Goal: Information Seeking & Learning: Learn about a topic

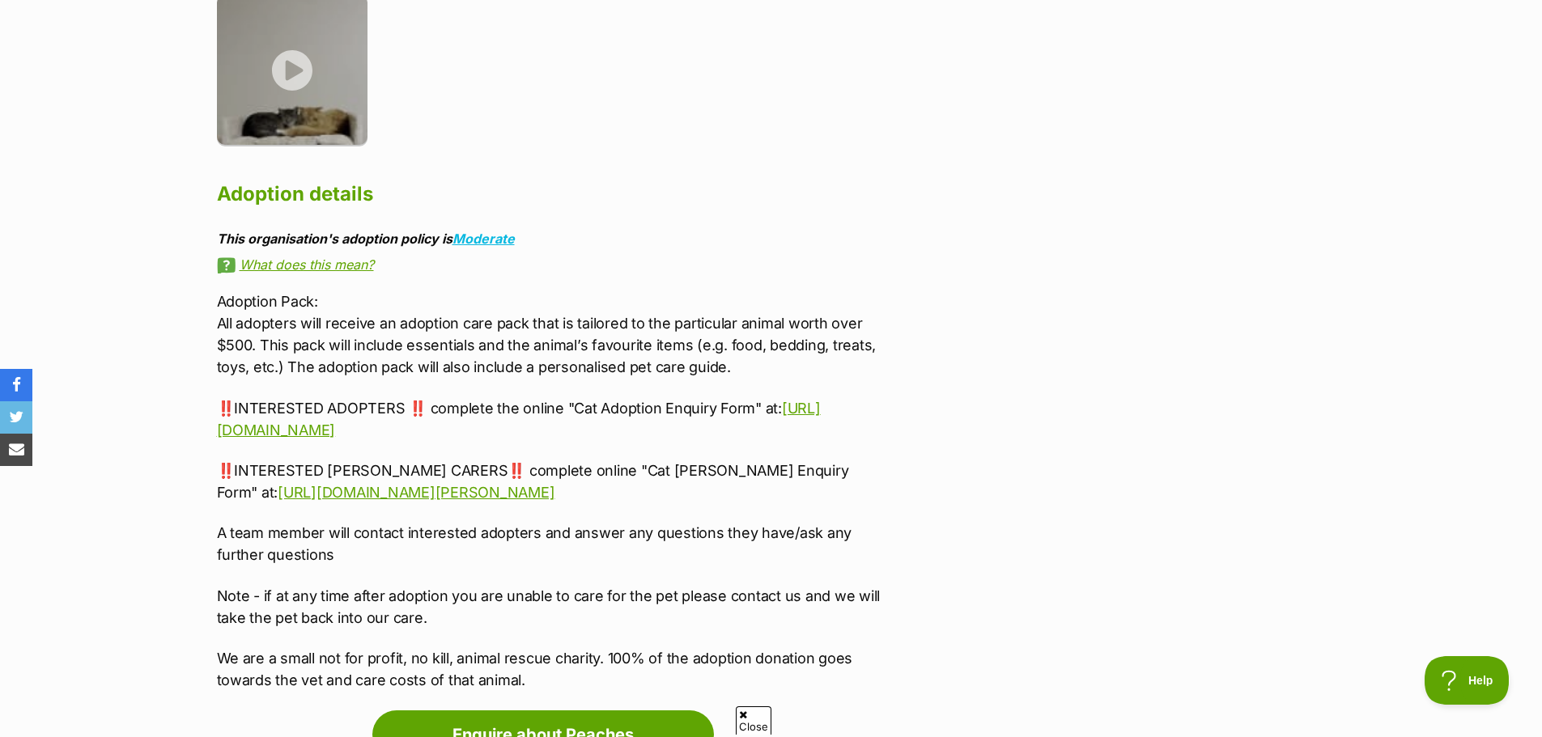
scroll to position [3562, 0]
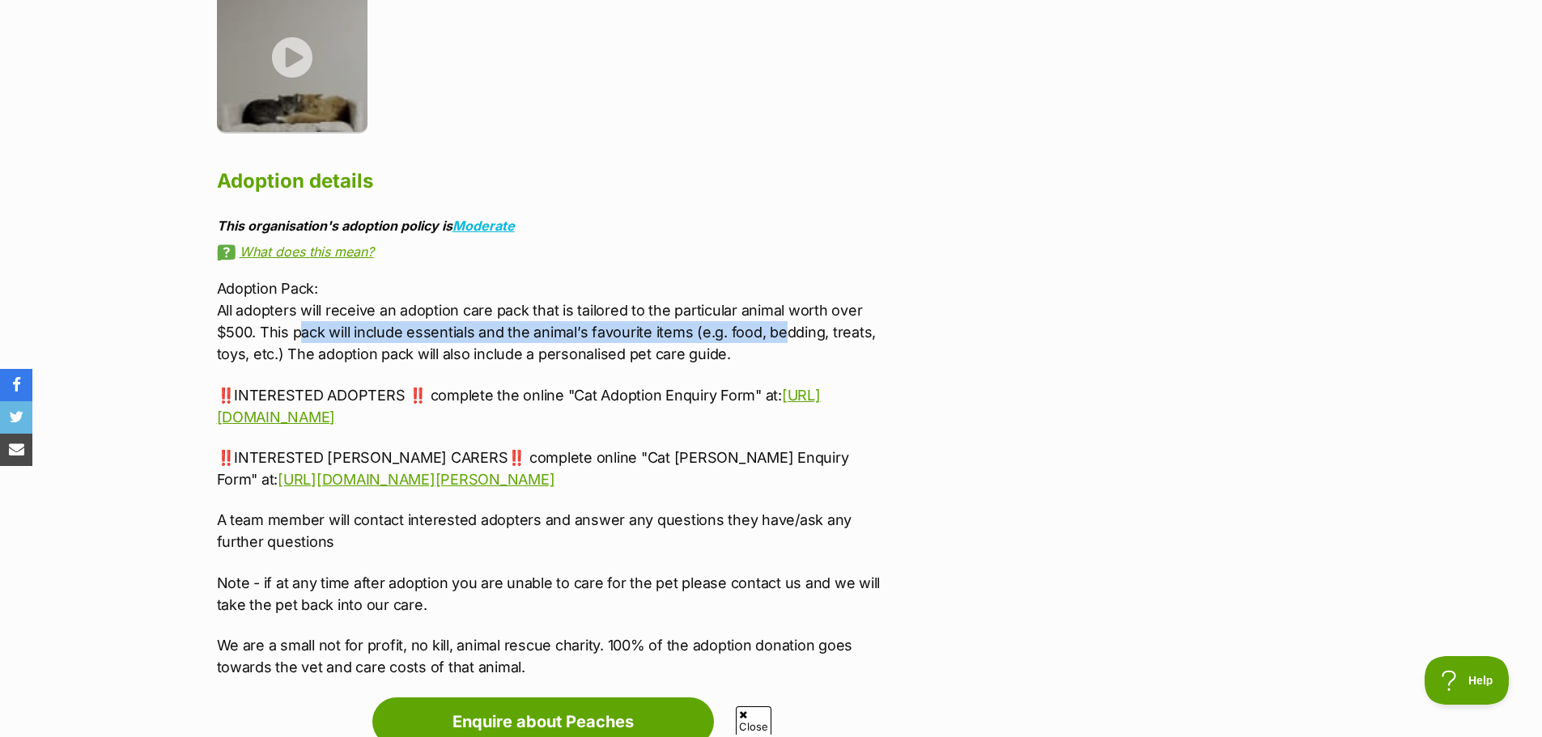
drag, startPoint x: 298, startPoint y: 310, endPoint x: 784, endPoint y: 312, distance: 486.5
click at [784, 312] on p "Adoption Pack: All adopters will receive an adoption care pack that is tailored…" at bounding box center [551, 321] width 669 height 87
click at [785, 316] on p "Adoption Pack: All adopters will receive an adoption care pack that is tailored…" at bounding box center [551, 321] width 669 height 87
drag, startPoint x: 470, startPoint y: 210, endPoint x: 351, endPoint y: 227, distance: 121.1
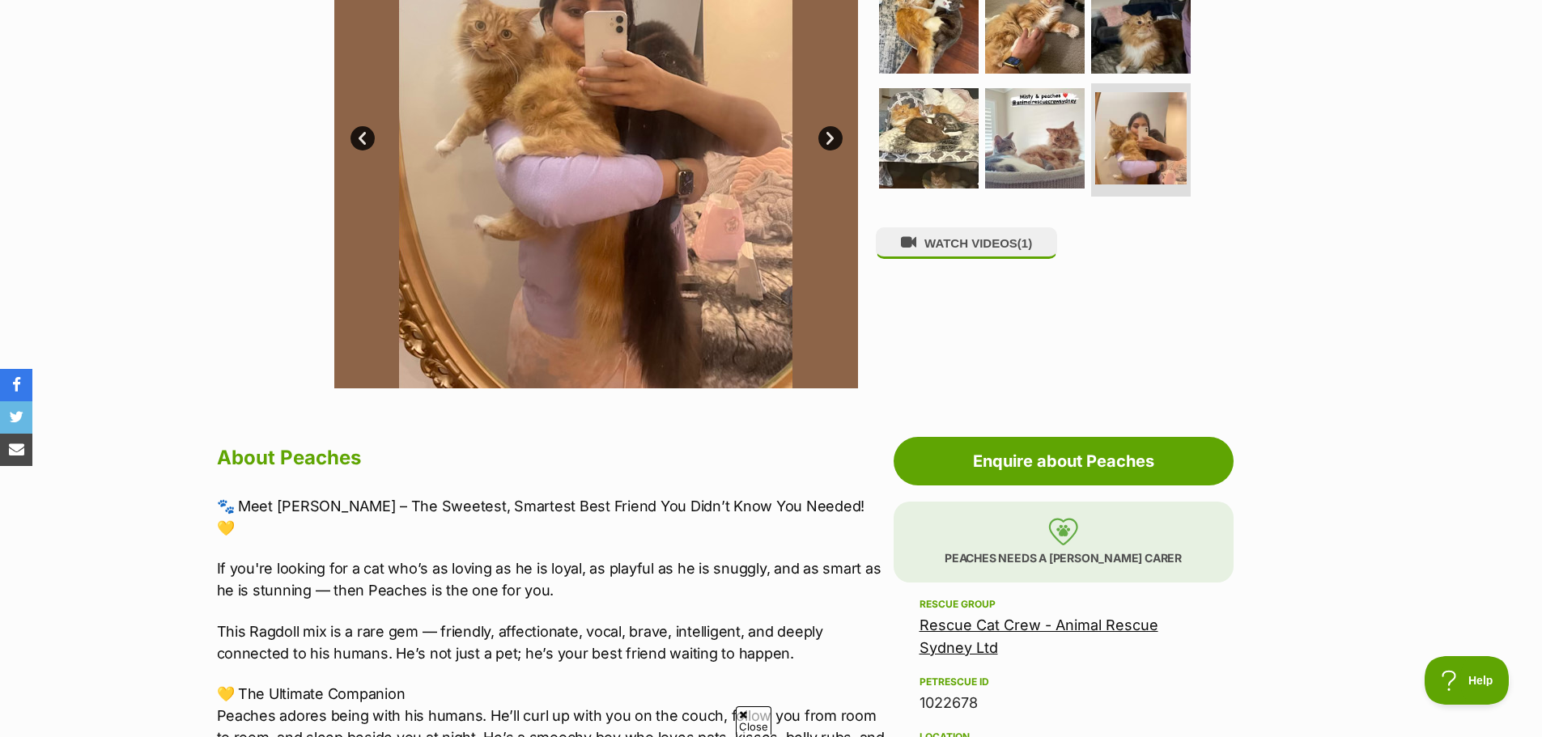
scroll to position [324, 0]
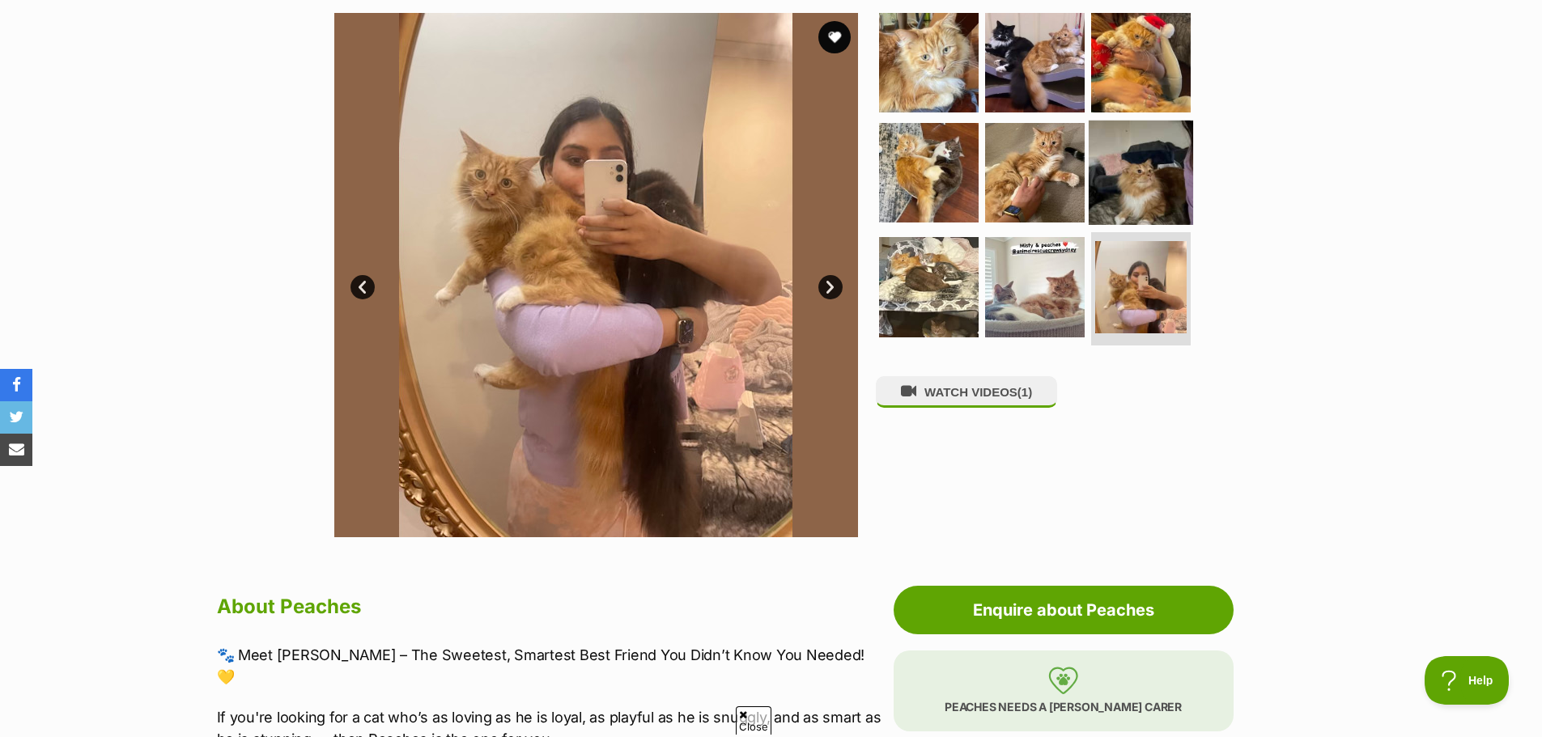
click at [1123, 176] on img at bounding box center [1141, 172] width 104 height 104
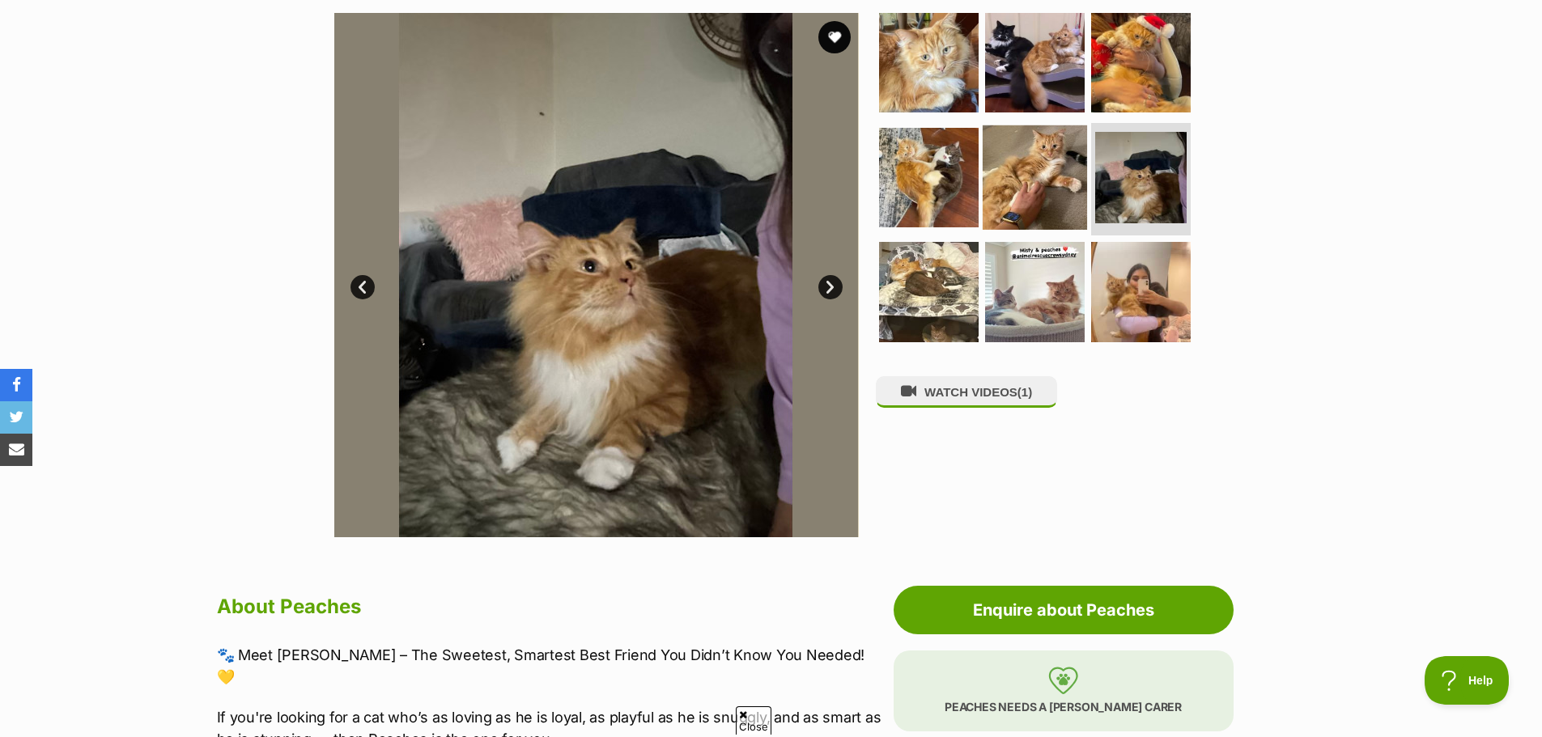
click at [1021, 189] on img at bounding box center [1035, 177] width 104 height 104
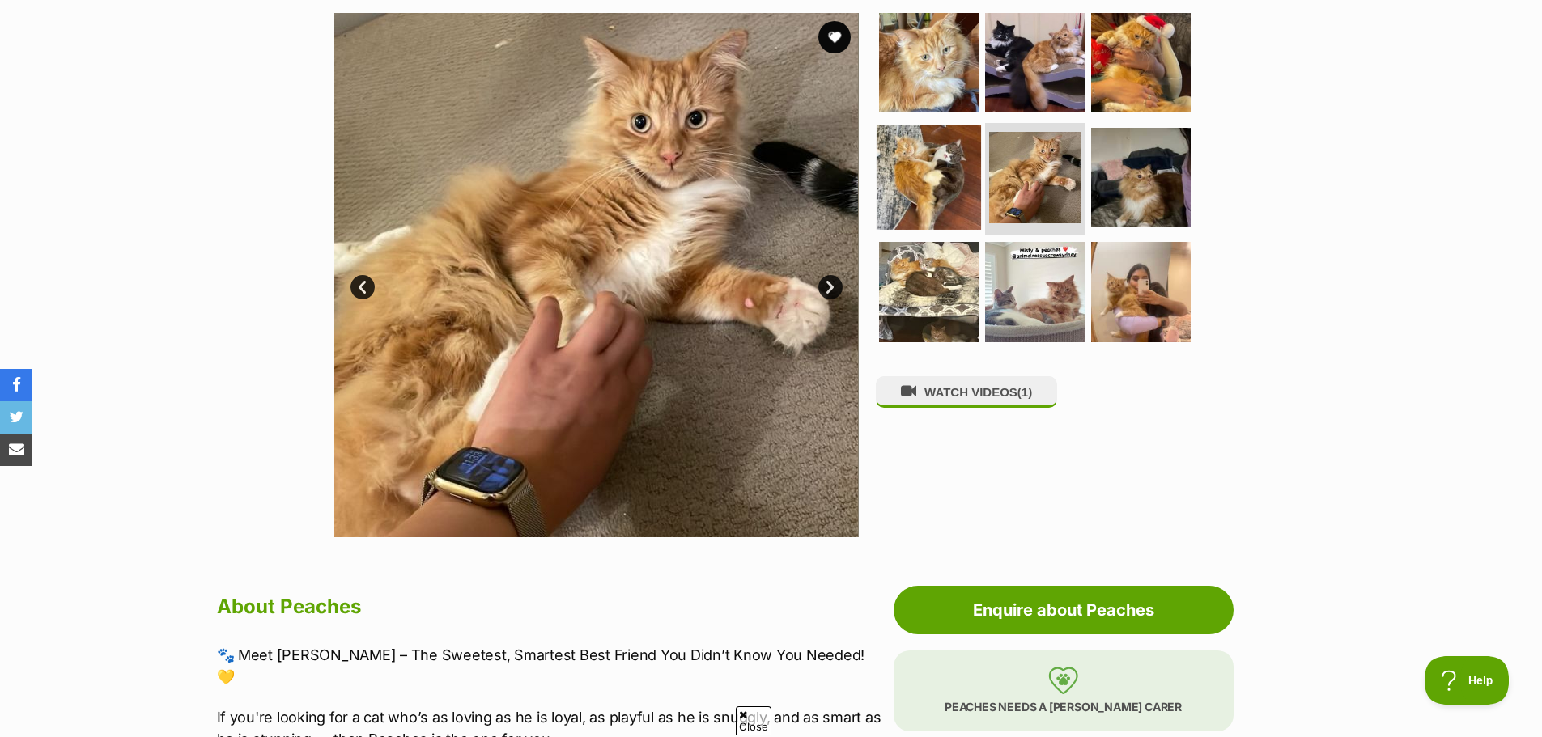
click at [930, 206] on img at bounding box center [929, 177] width 104 height 104
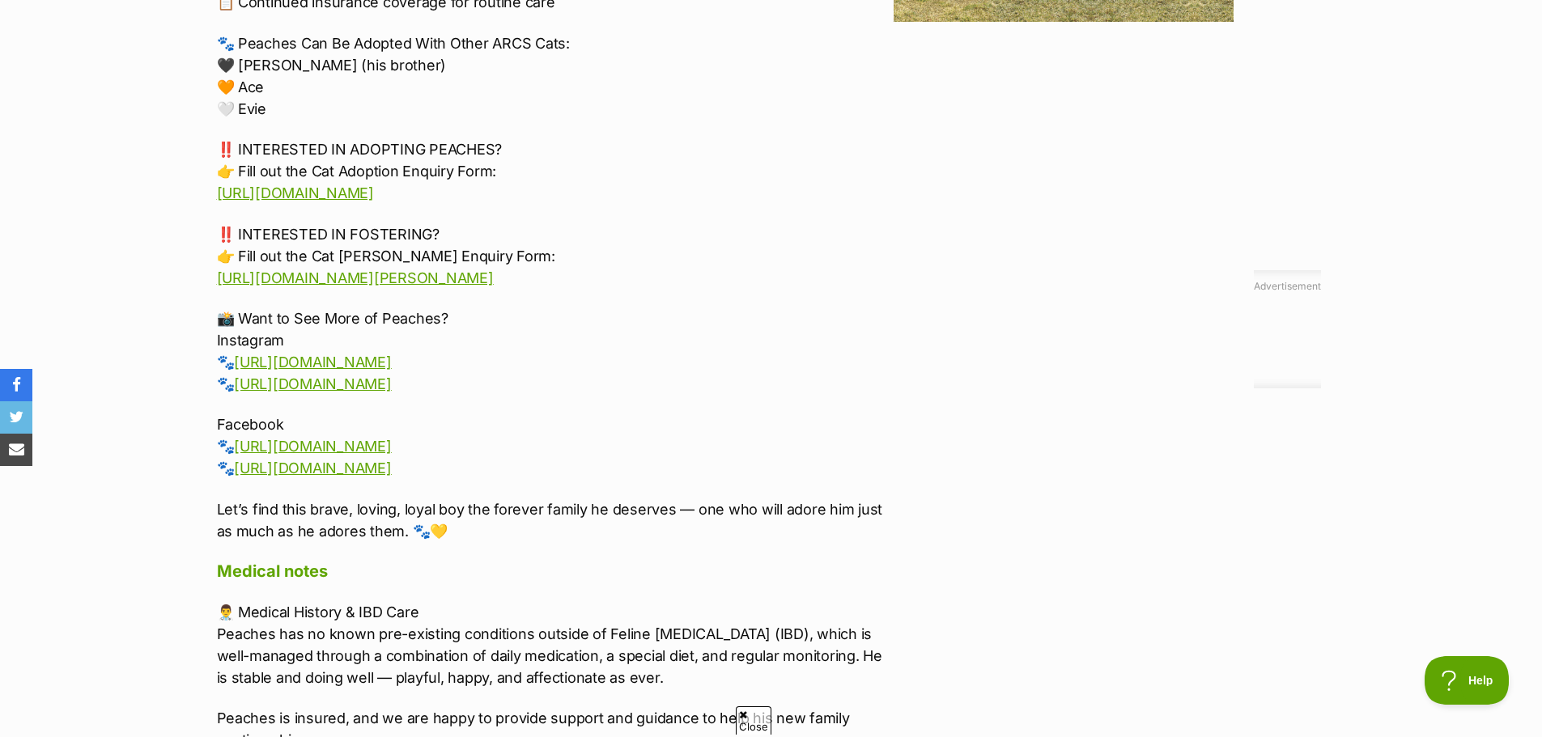
scroll to position [2348, 0]
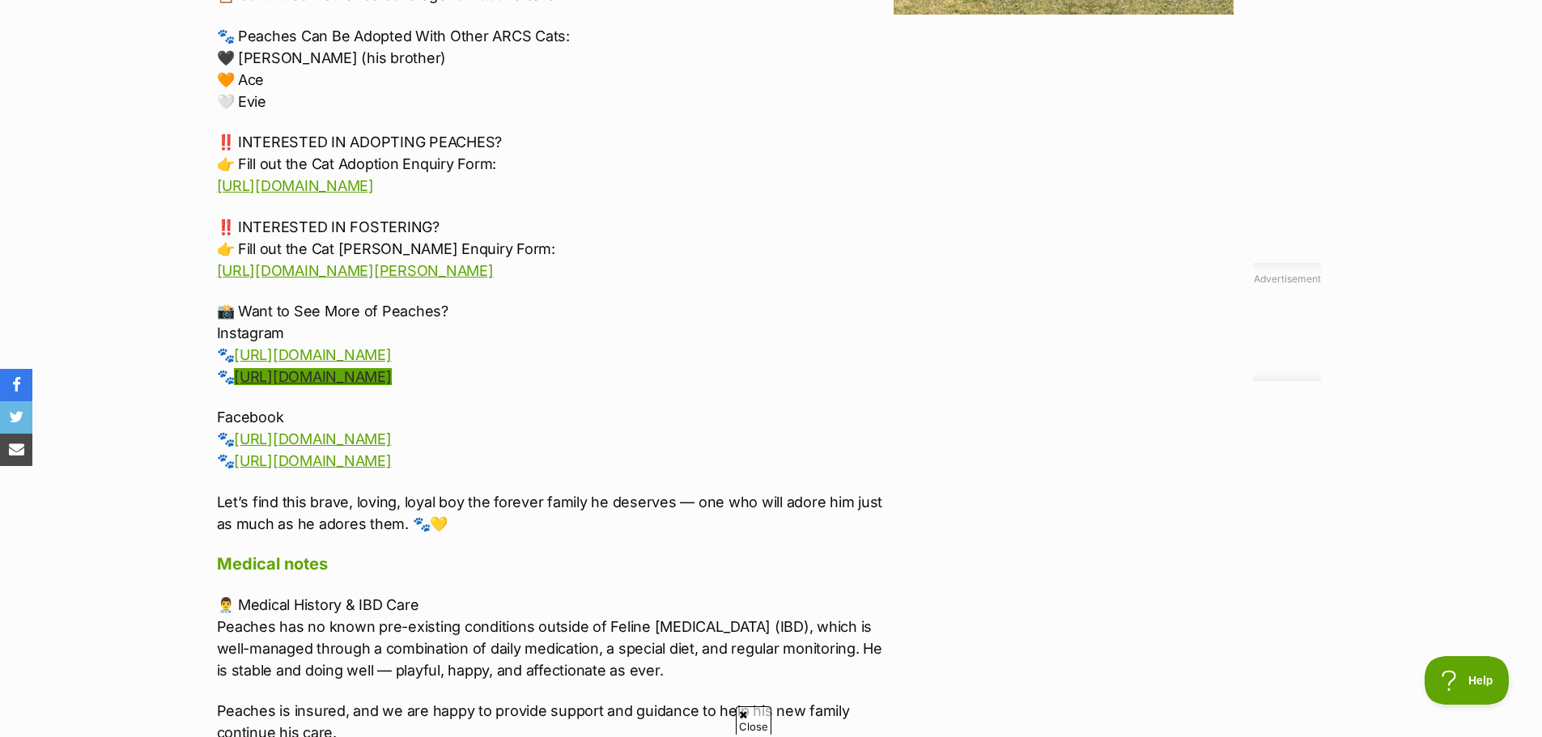
click at [391, 368] on link "http://instagram.com/rescuecatcrew_" at bounding box center [312, 376] width 157 height 17
click at [365, 453] on link "https://facebook.com/rescuecatcrewau" at bounding box center [312, 461] width 157 height 17
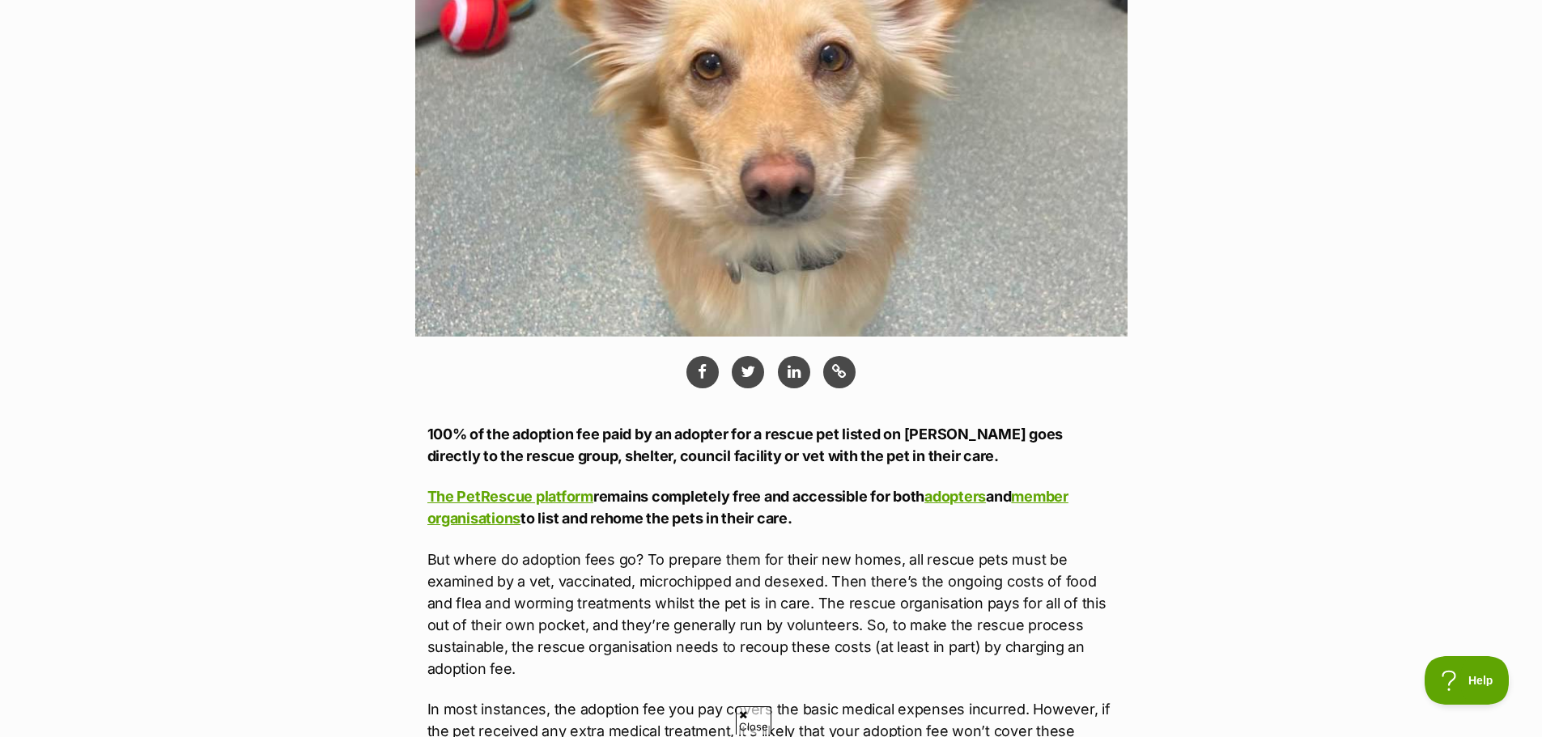
scroll to position [486, 0]
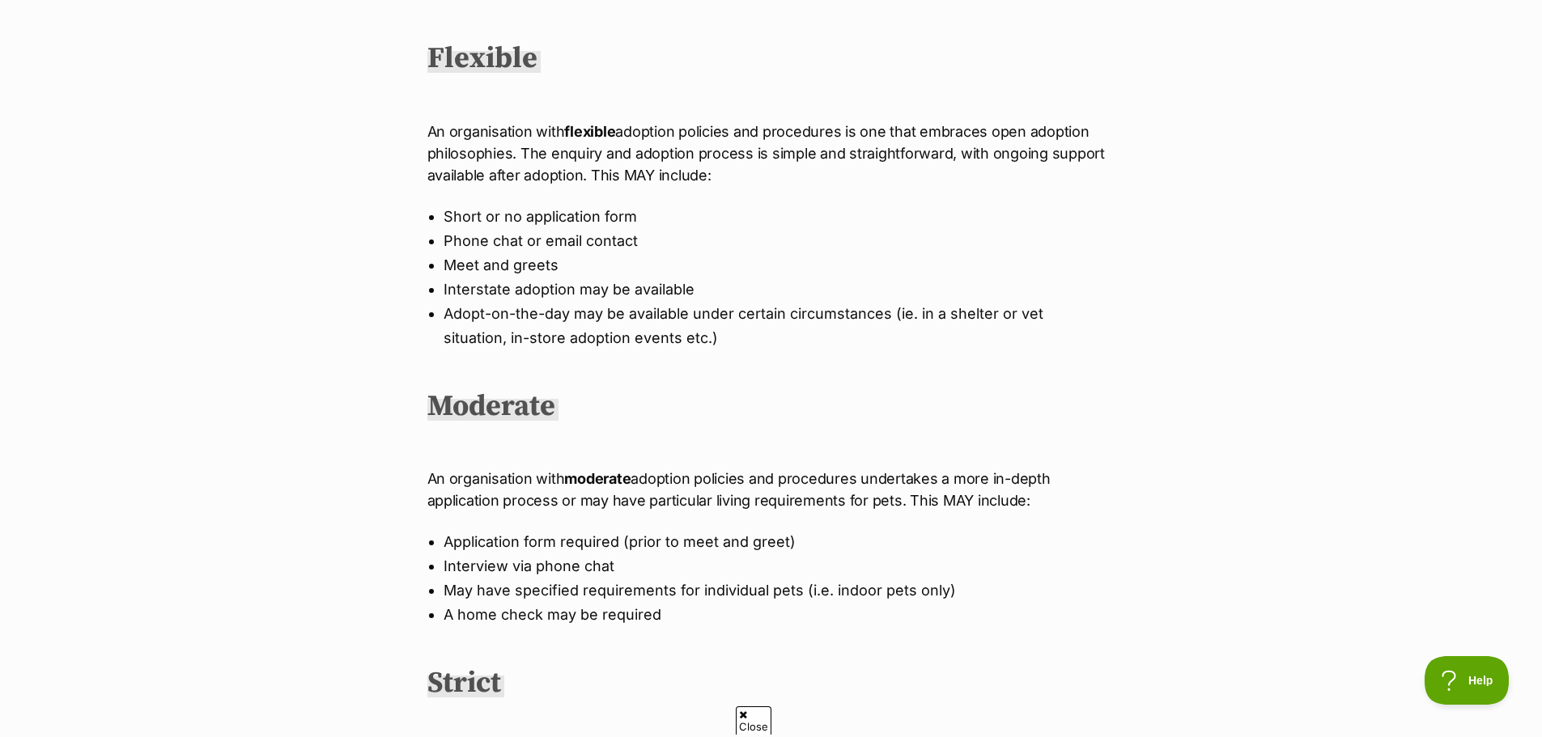
scroll to position [567, 0]
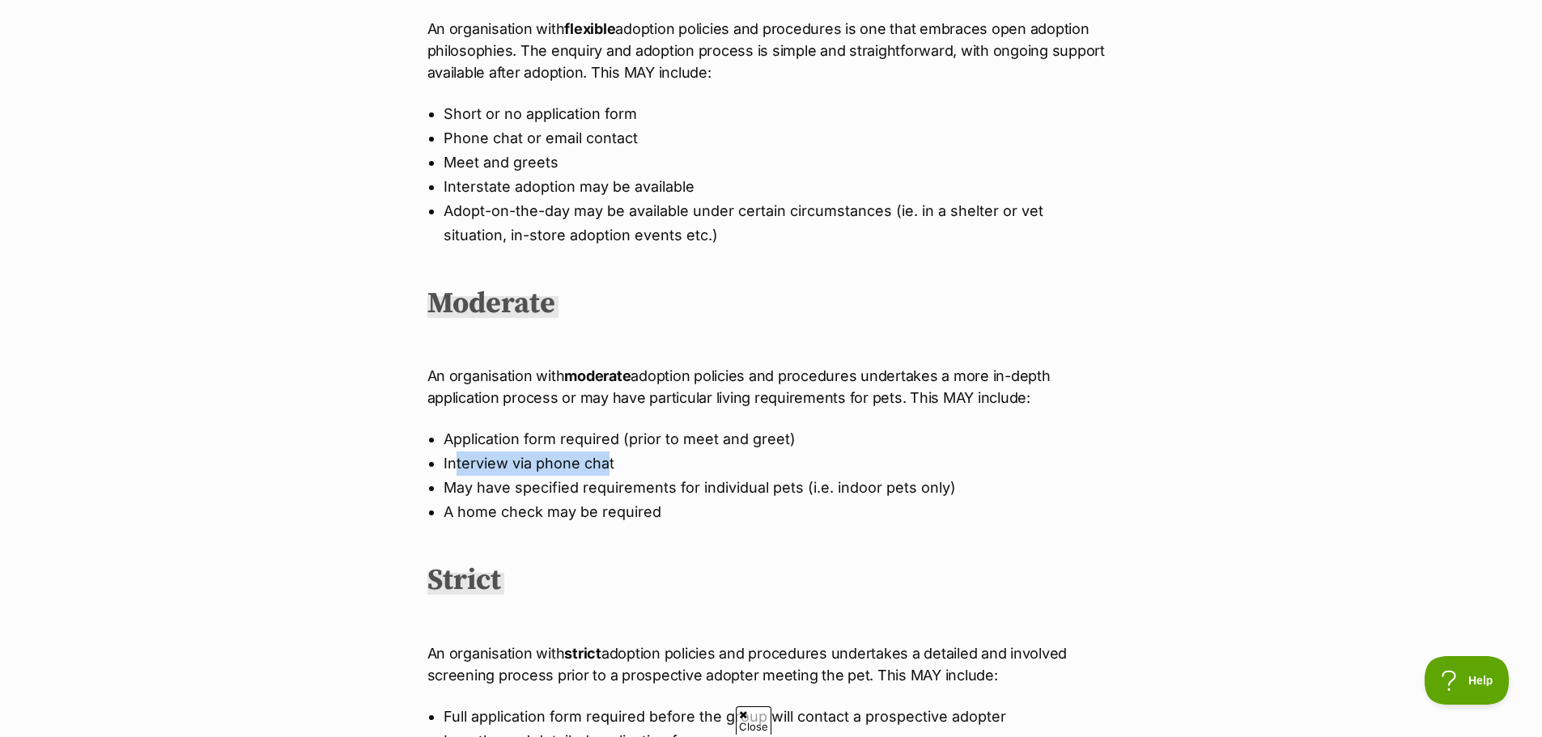
drag, startPoint x: 454, startPoint y: 465, endPoint x: 604, endPoint y: 468, distance: 149.8
click at [604, 468] on li "Interview via phone chat" at bounding box center [772, 464] width 656 height 24
click at [629, 484] on li "May have specified requirements for individual pets (i.e. indoor pets only)" at bounding box center [772, 488] width 656 height 24
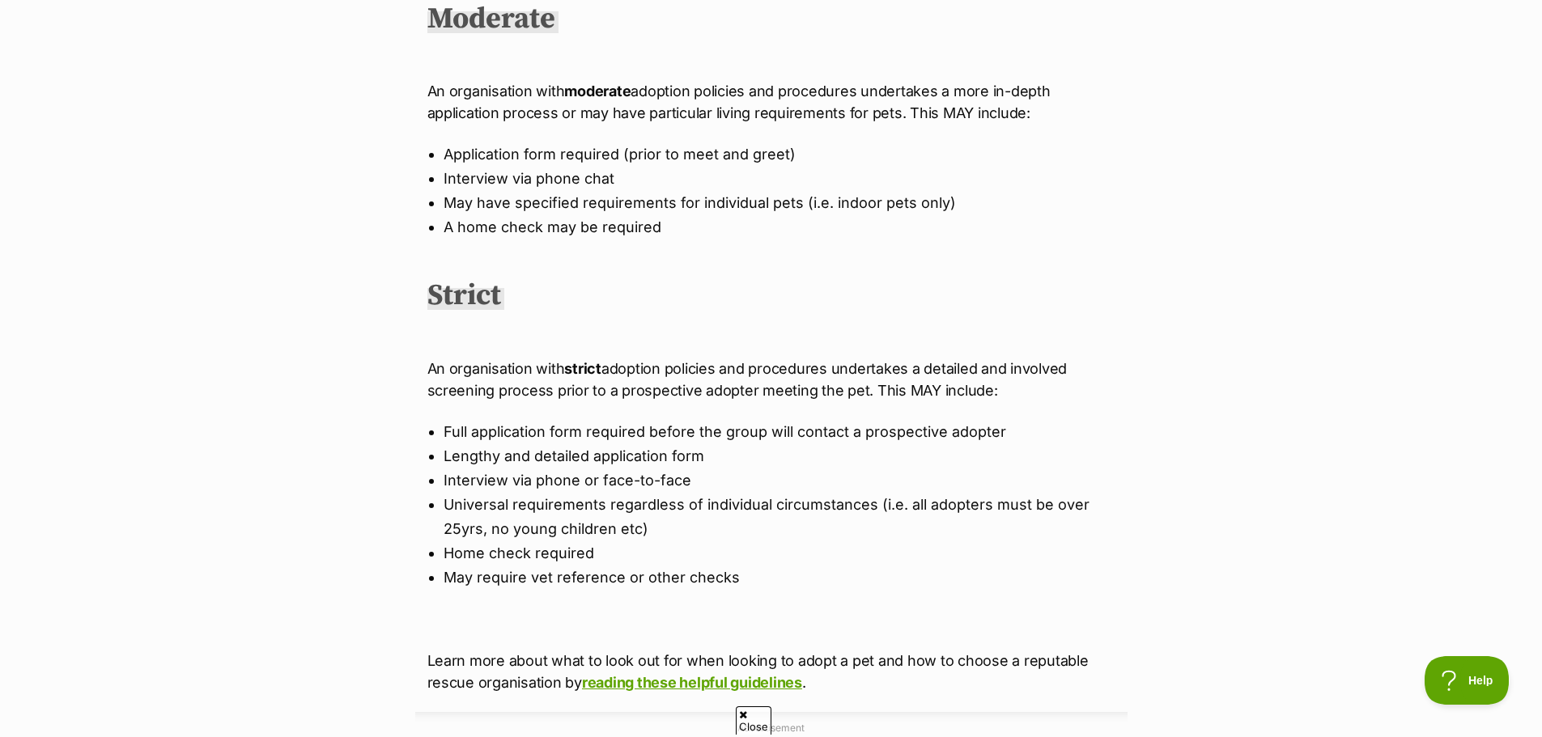
scroll to position [890, 0]
